Goal: Transaction & Acquisition: Purchase product/service

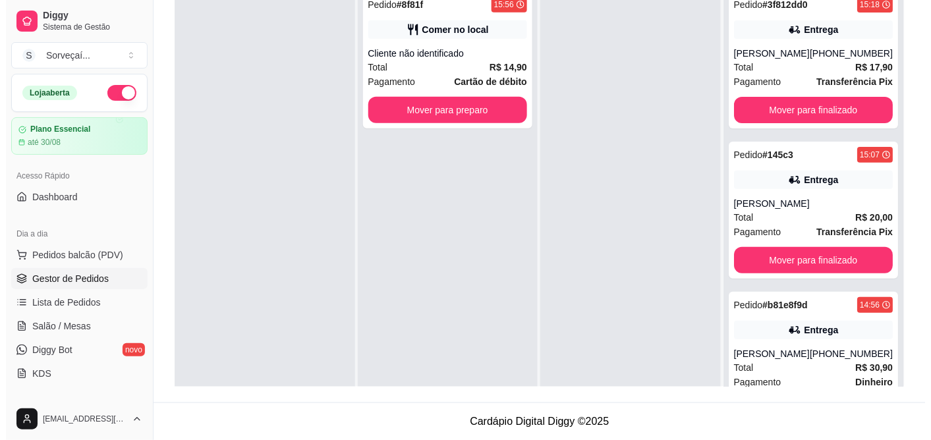
scroll to position [22, 0]
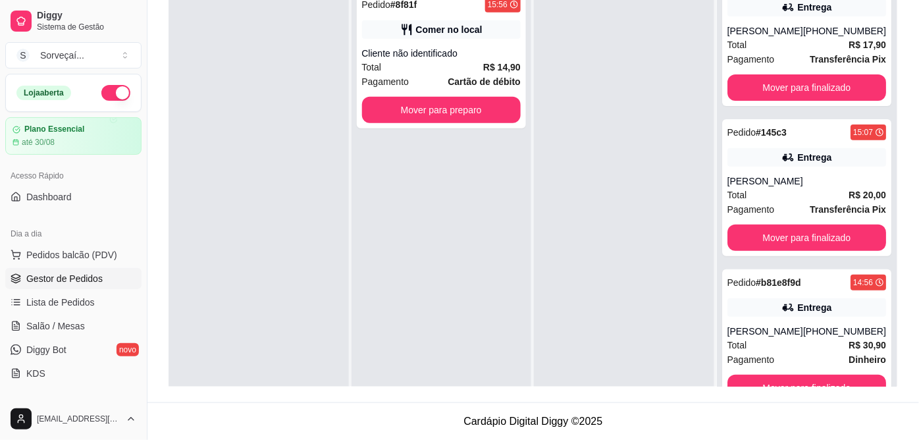
click at [104, 249] on span "Pedidos balcão (PDV)" at bounding box center [71, 254] width 91 height 13
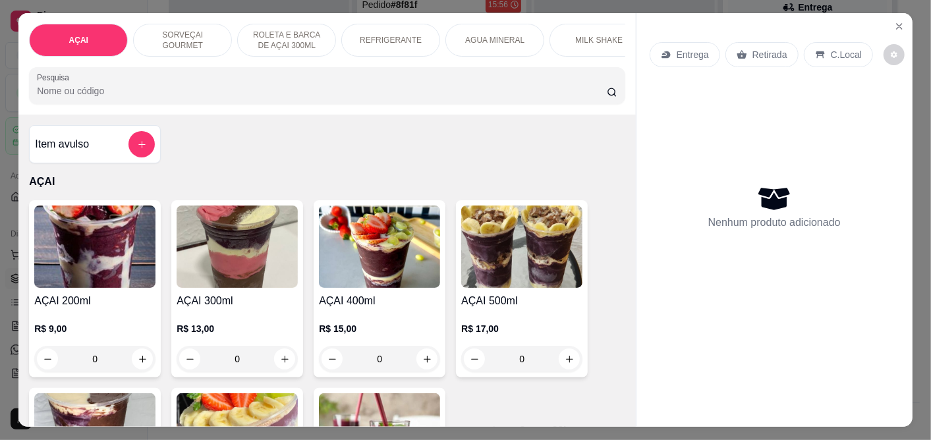
click at [99, 280] on img at bounding box center [94, 246] width 121 height 82
click at [134, 369] on div "0" at bounding box center [94, 359] width 121 height 26
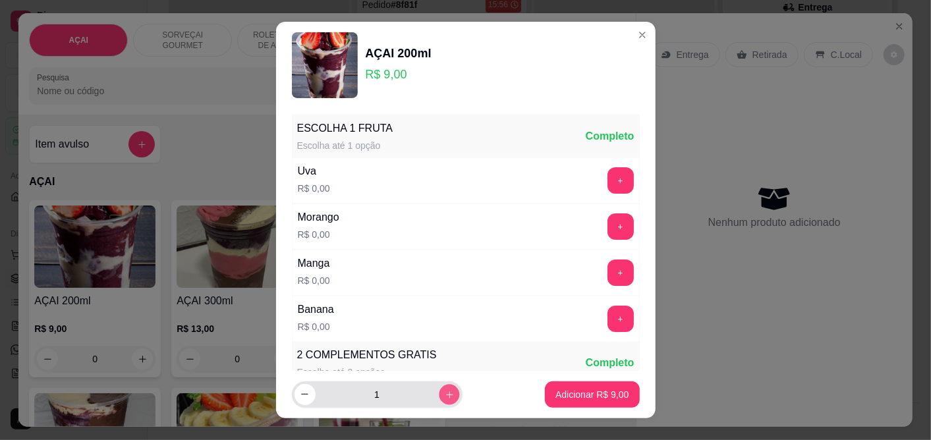
click at [439, 389] on button "increase-product-quantity" at bounding box center [449, 394] width 20 height 20
type input "2"
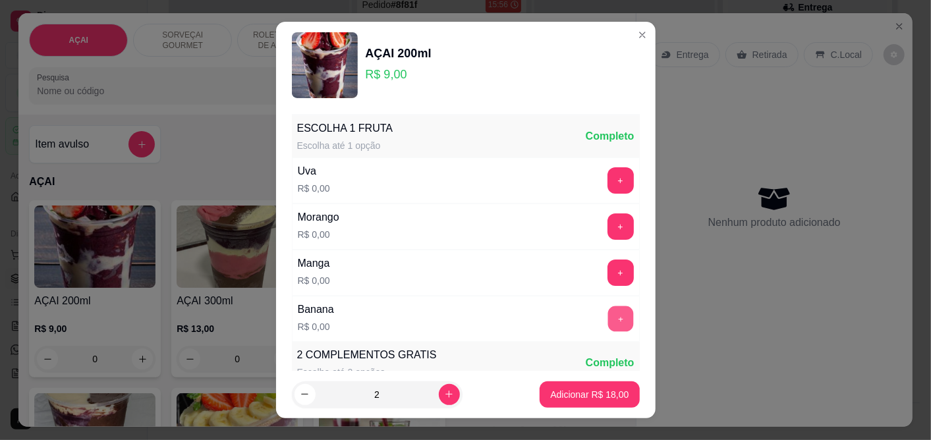
click at [607, 325] on button "+" at bounding box center [620, 319] width 26 height 26
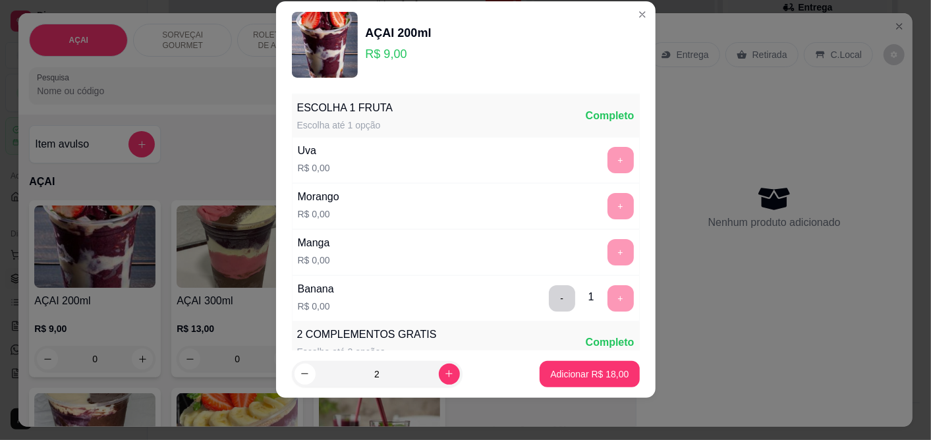
click at [602, 248] on div "+" at bounding box center [620, 252] width 37 height 26
click at [549, 298] on button "-" at bounding box center [562, 298] width 26 height 26
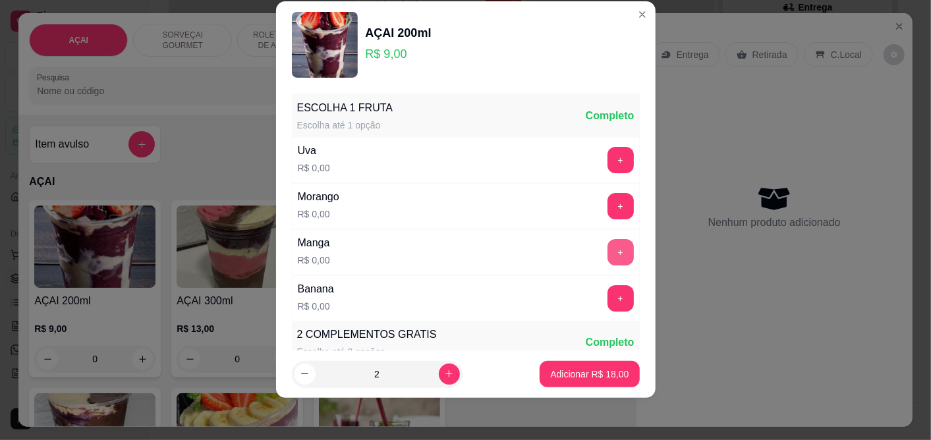
click at [607, 245] on button "+" at bounding box center [620, 252] width 26 height 26
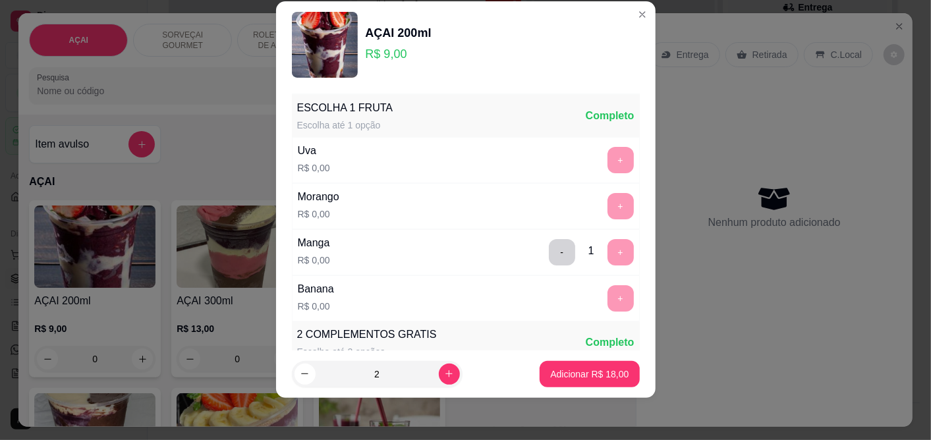
scroll to position [292, 0]
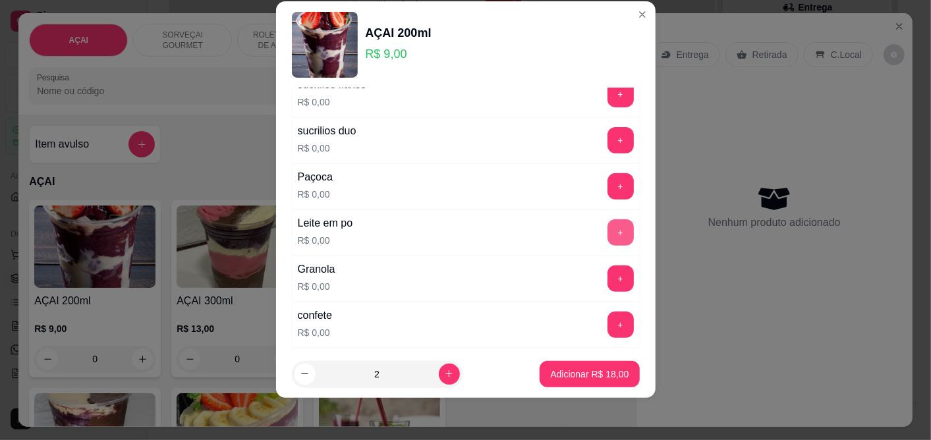
click at [607, 240] on button "+" at bounding box center [620, 232] width 26 height 26
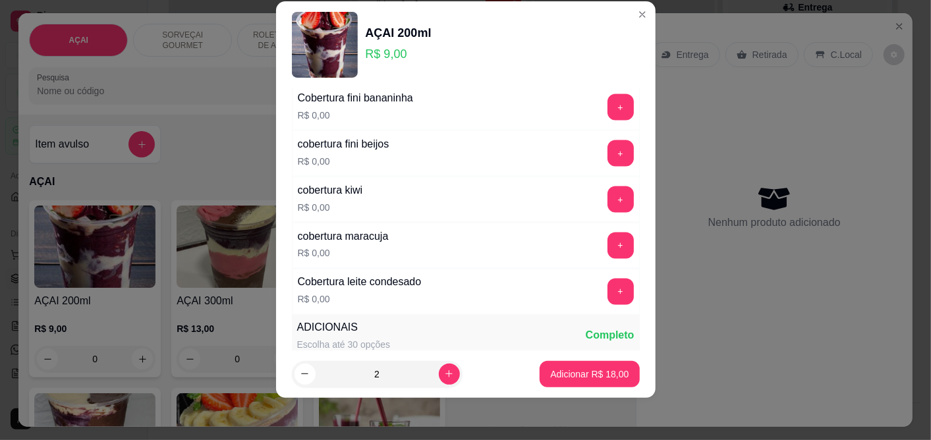
scroll to position [1317, 0]
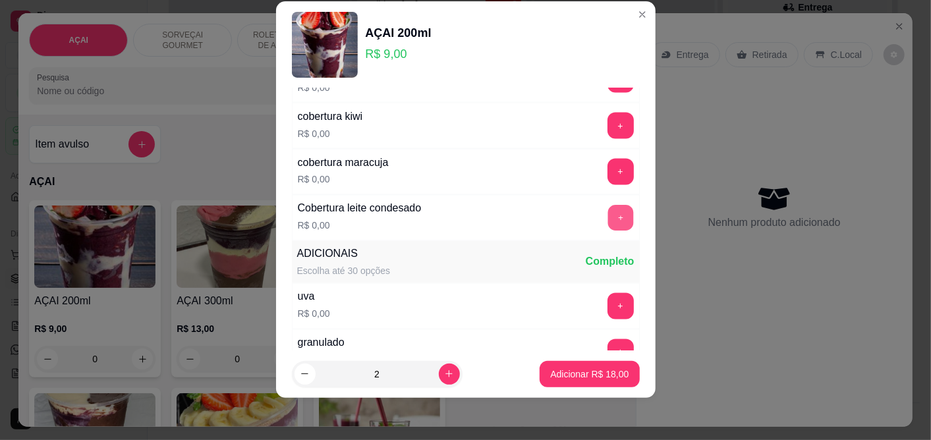
click at [607, 227] on button "+" at bounding box center [620, 218] width 26 height 26
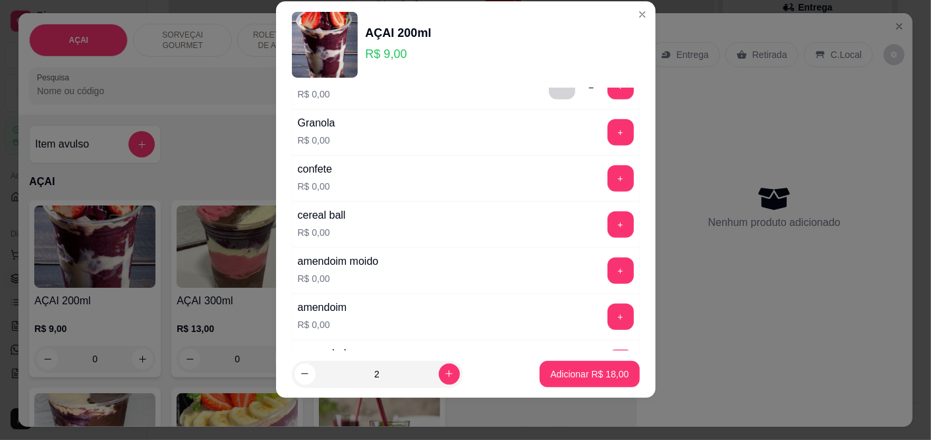
scroll to position [292, 0]
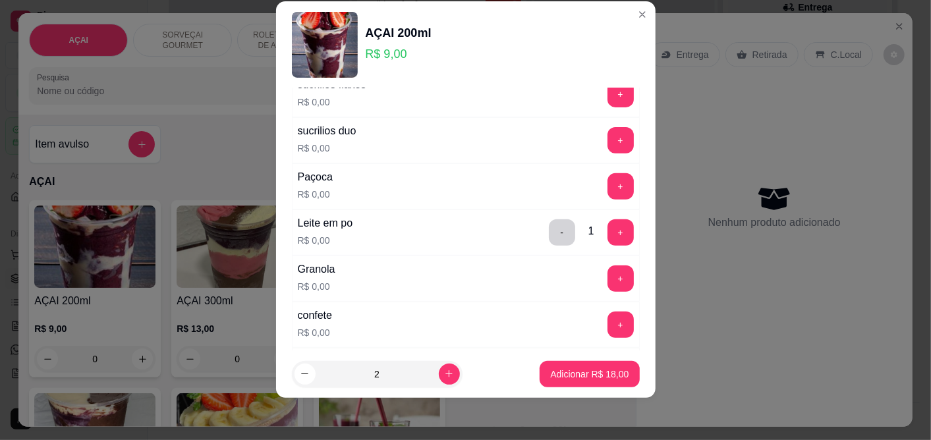
click at [603, 172] on div "Paçoca R$ 0,00 +" at bounding box center [466, 186] width 348 height 46
click at [607, 184] on button "+" at bounding box center [620, 187] width 26 height 26
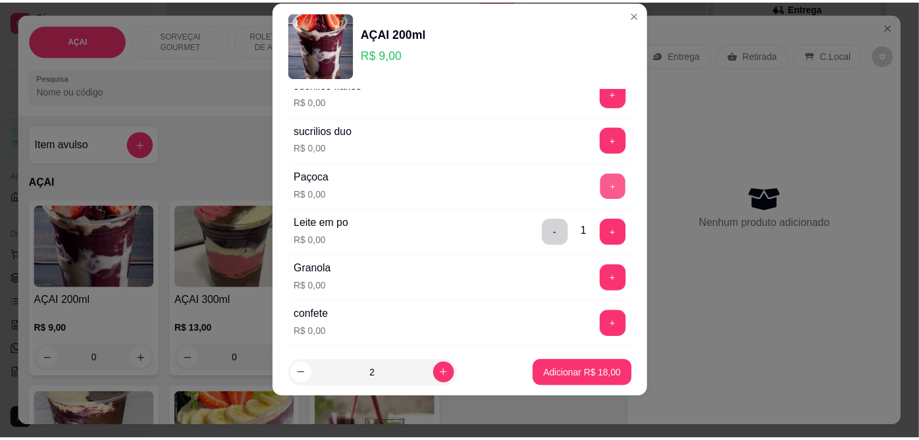
scroll to position [784, 0]
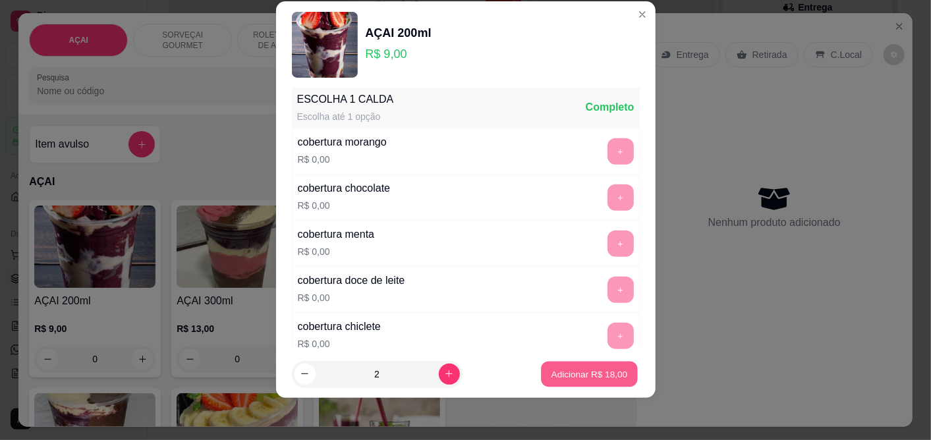
click at [578, 381] on button "Adicionar R$ 18,00" at bounding box center [589, 374] width 97 height 26
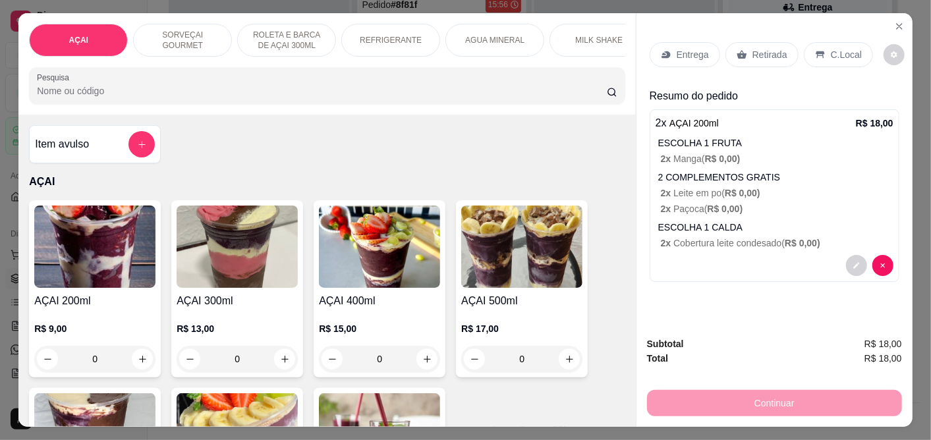
click at [830, 48] on p "C.Local" at bounding box center [845, 54] width 31 height 13
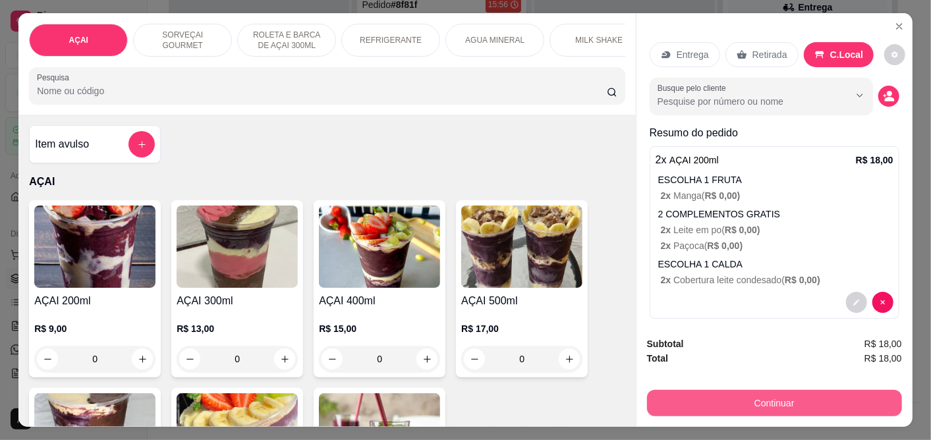
click at [742, 402] on button "Continuar" at bounding box center [774, 403] width 255 height 26
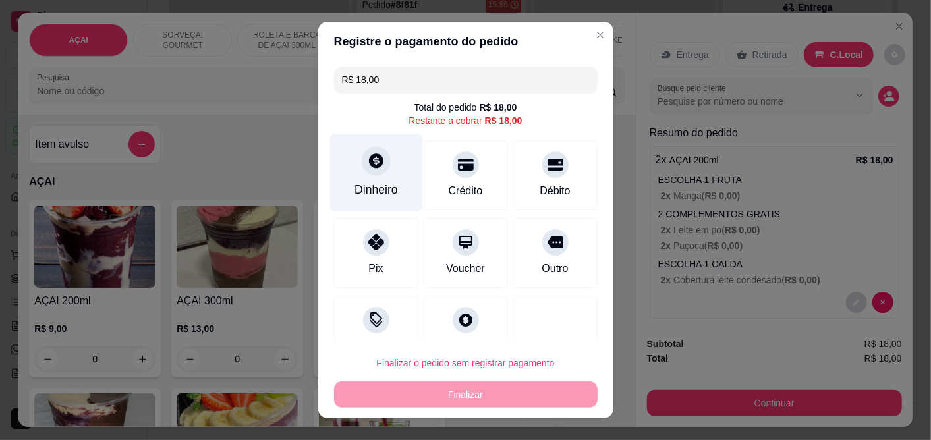
click at [382, 153] on div "Dinheiro" at bounding box center [375, 172] width 93 height 77
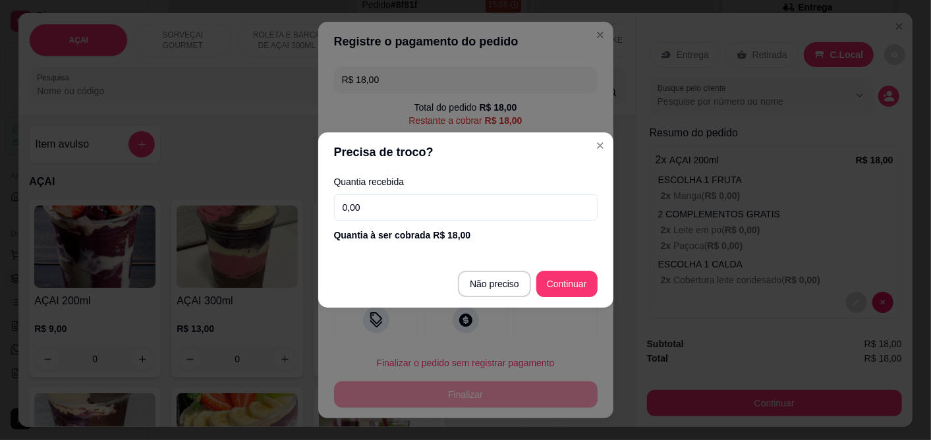
drag, startPoint x: 398, startPoint y: 207, endPoint x: 419, endPoint y: 190, distance: 27.2
click at [398, 206] on input "0,00" at bounding box center [465, 207] width 263 height 26
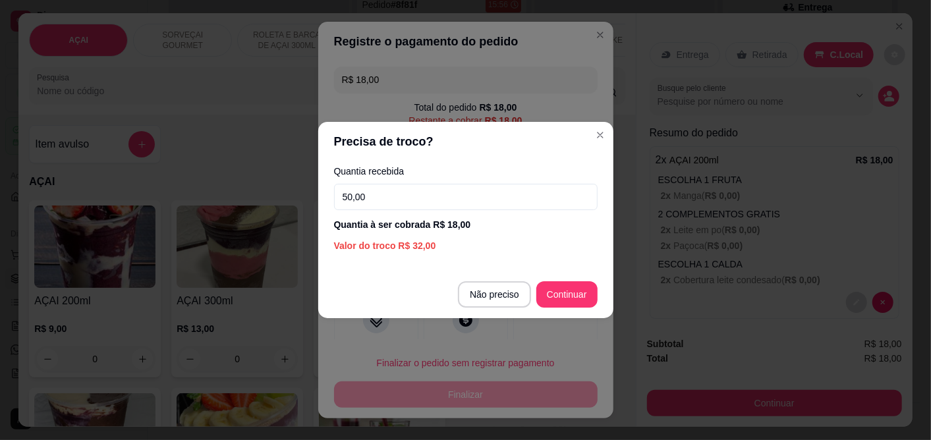
type input "50,00"
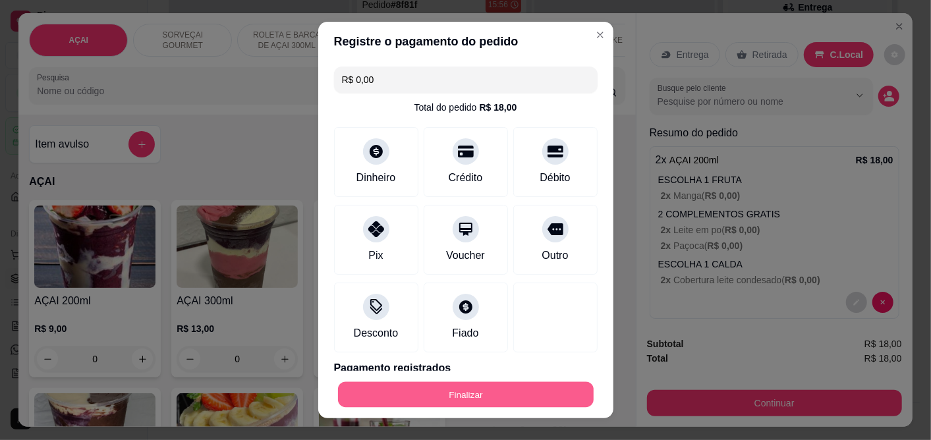
click at [442, 397] on button "Finalizar" at bounding box center [466, 394] width 256 height 26
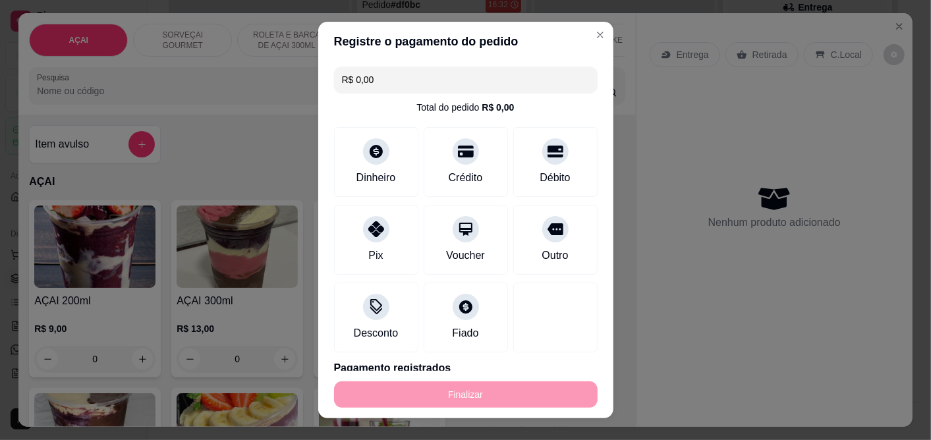
type input "-R$ 18,00"
